Goal: Transaction & Acquisition: Subscribe to service/newsletter

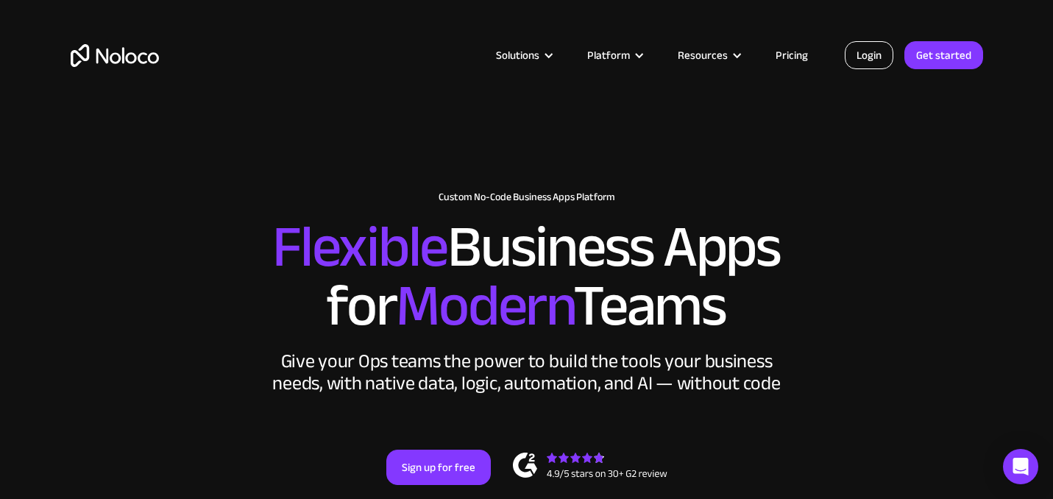
click at [865, 60] on link "Login" at bounding box center [869, 55] width 49 height 28
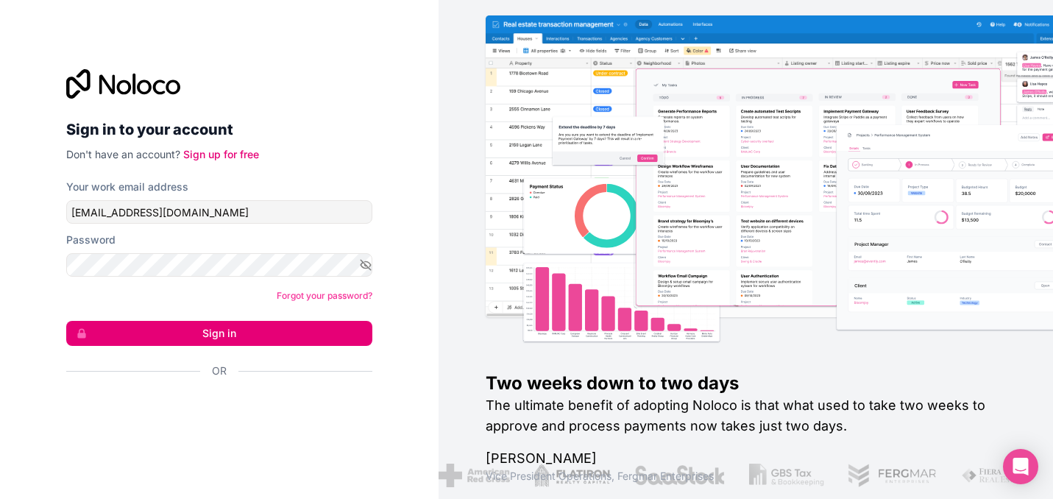
click at [195, 199] on div "Your work email address [EMAIL_ADDRESS][DOMAIN_NAME]" at bounding box center [219, 202] width 306 height 44
click at [207, 199] on div "Your work email address [EMAIL_ADDRESS][DOMAIN_NAME]" at bounding box center [219, 202] width 306 height 44
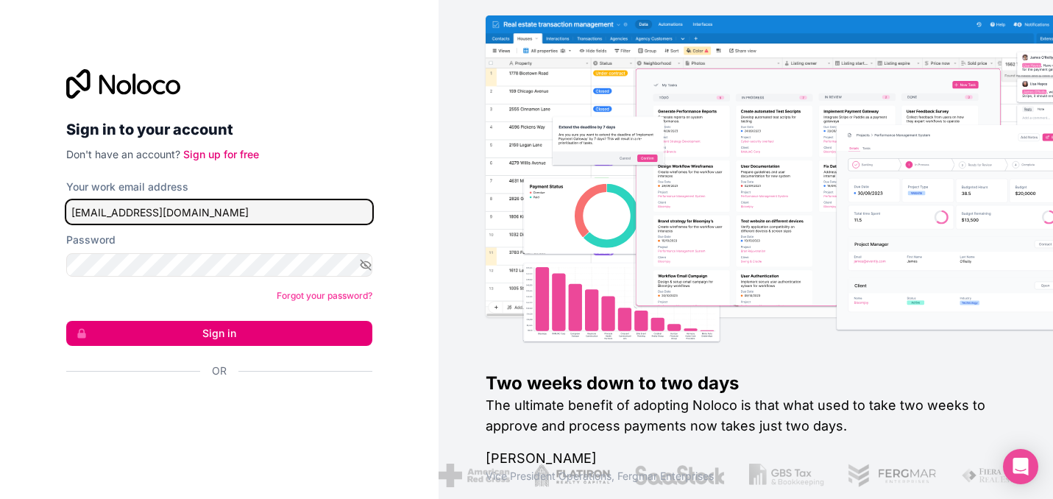
click at [205, 219] on input "[EMAIL_ADDRESS][DOMAIN_NAME]" at bounding box center [219, 212] width 306 height 24
type input "[EMAIL_ADDRESS][DOMAIN_NAME]"
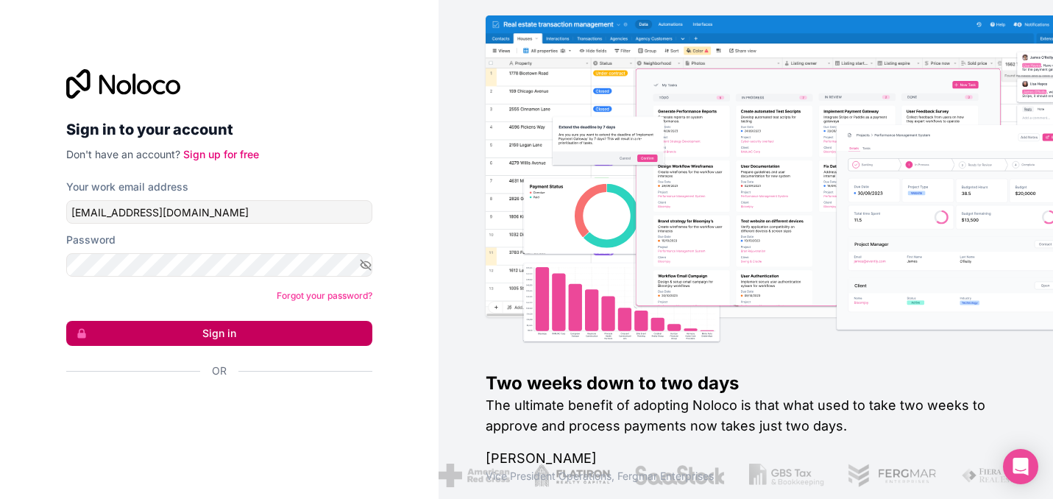
click at [300, 335] on button "Sign in" at bounding box center [219, 333] width 306 height 25
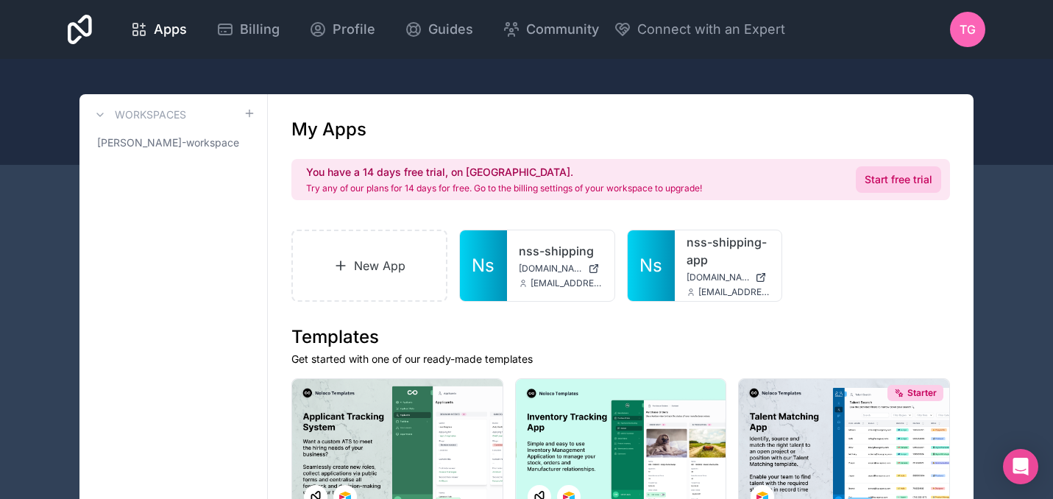
click at [900, 185] on link "Start free trial" at bounding box center [898, 179] width 85 height 26
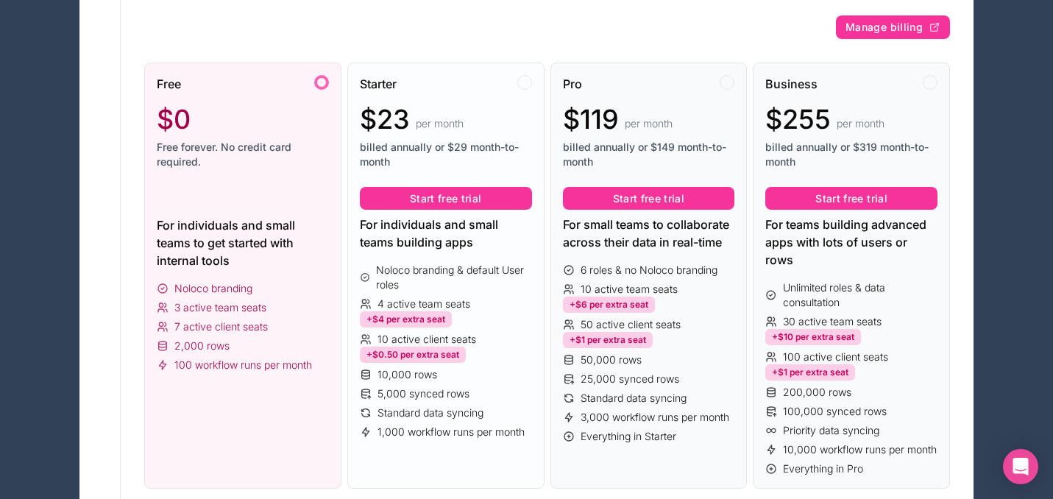
scroll to position [241, 0]
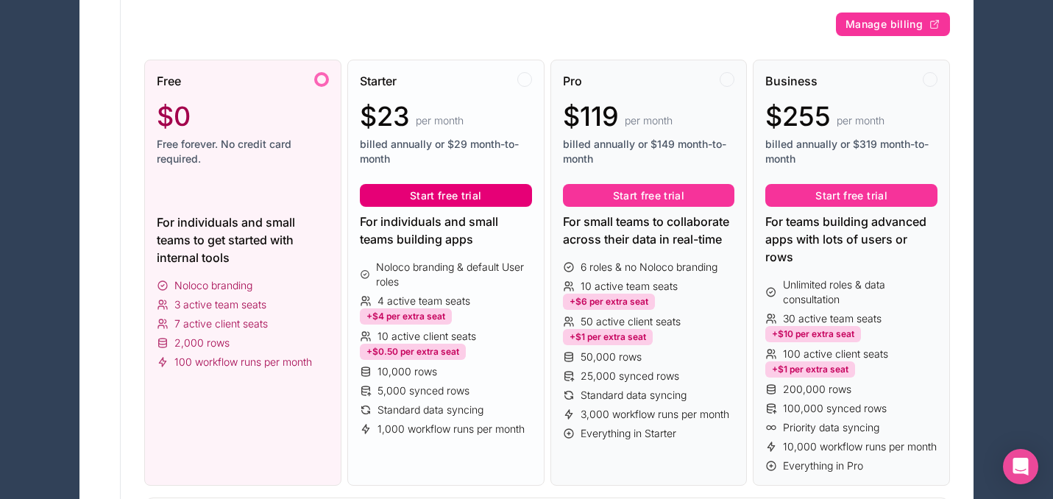
click at [500, 191] on button "Start free trial" at bounding box center [446, 196] width 172 height 24
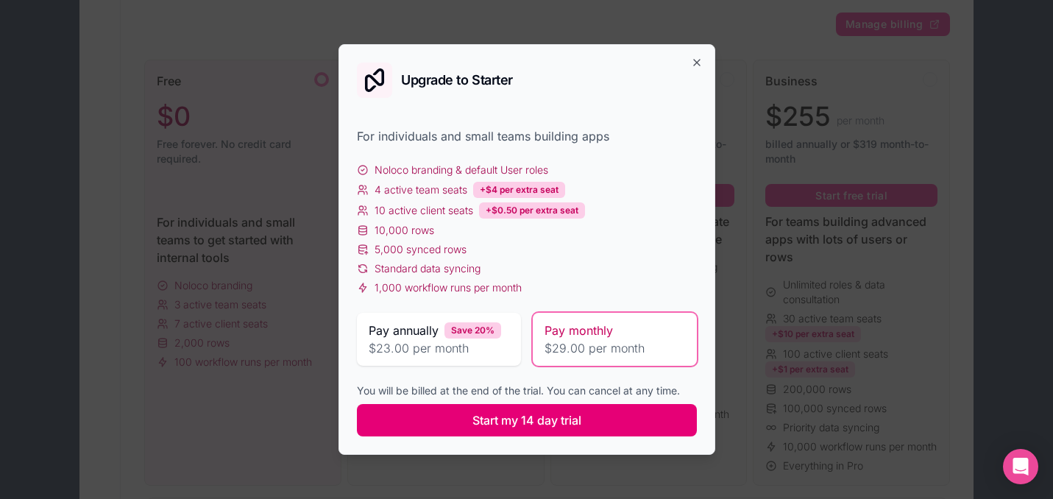
click at [602, 415] on button "Start my 14 day trial" at bounding box center [527, 420] width 340 height 32
